Goal: Task Accomplishment & Management: Manage account settings

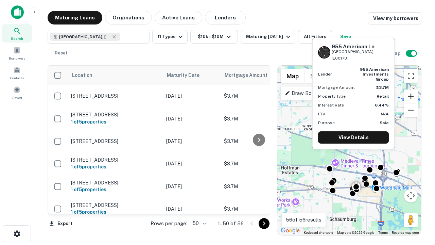
click at [411, 96] on button "Zoom in" at bounding box center [411, 96] width 14 height 14
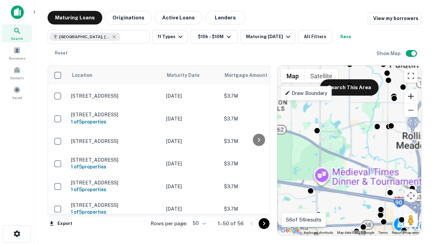
click at [411, 96] on button "Zoom in" at bounding box center [411, 96] width 14 height 14
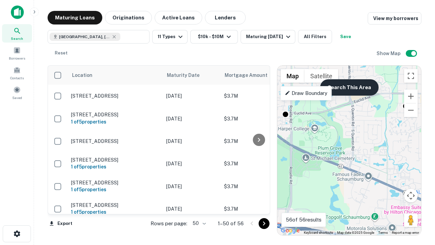
click at [349, 87] on button "Search This Area" at bounding box center [349, 87] width 58 height 16
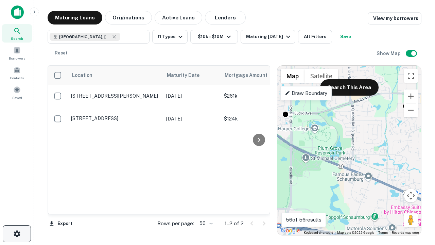
click at [17, 234] on icon "button" at bounding box center [17, 234] width 8 height 8
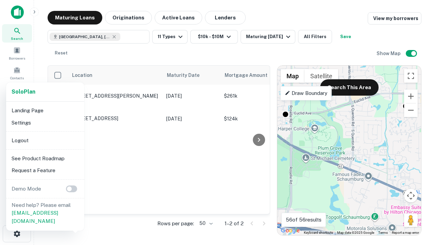
click at [45, 140] on li "Logout" at bounding box center [45, 140] width 73 height 12
